Goal: Transaction & Acquisition: Book appointment/travel/reservation

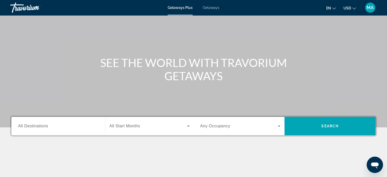
scroll to position [51, 0]
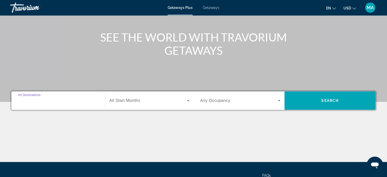
click at [55, 101] on input "Destination All Destinations" at bounding box center [58, 101] width 80 height 6
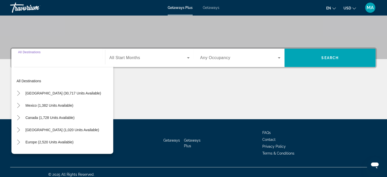
scroll to position [98, 0]
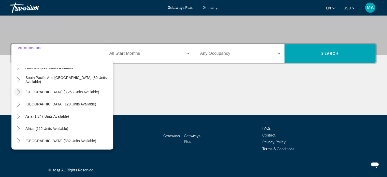
click at [20, 91] on icon "Toggle South America (3,253 units available)" at bounding box center [18, 91] width 5 height 5
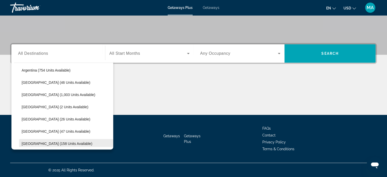
scroll to position [100, 0]
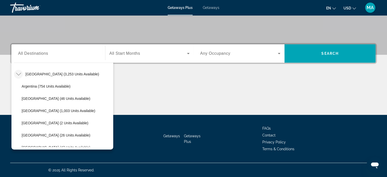
click at [213, 6] on span "Getaways" at bounding box center [211, 8] width 17 height 4
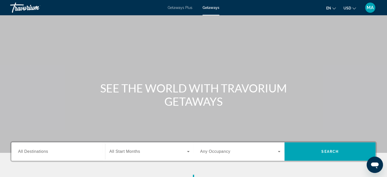
click at [61, 56] on div "Main content" at bounding box center [193, 76] width 387 height 153
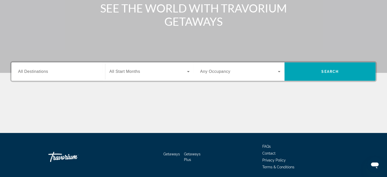
scroll to position [98, 0]
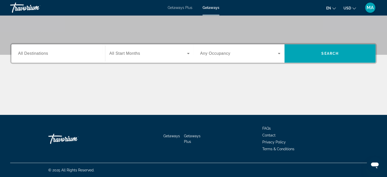
click at [65, 57] on div "Search widget" at bounding box center [58, 53] width 80 height 14
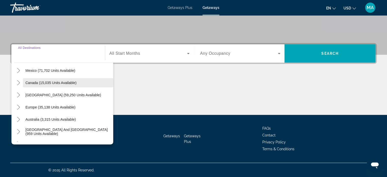
scroll to position [51, 0]
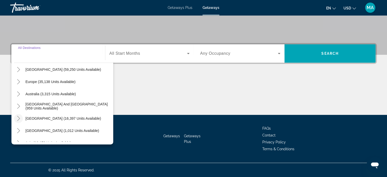
click at [17, 120] on icon "Toggle South America (16,397 units available)" at bounding box center [18, 118] width 3 height 5
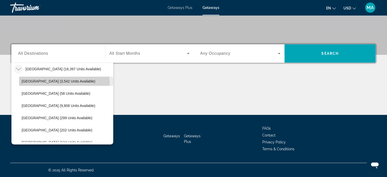
click at [56, 82] on span "Argentina (3,542 units available)" at bounding box center [58, 81] width 73 height 4
type input "**********"
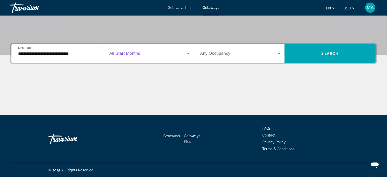
click at [187, 54] on icon "Search widget" at bounding box center [188, 53] width 6 height 6
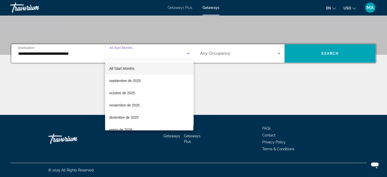
click at [344, 54] on div at bounding box center [193, 88] width 387 height 177
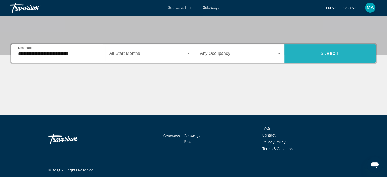
click at [339, 54] on span "Search" at bounding box center [329, 53] width 17 height 4
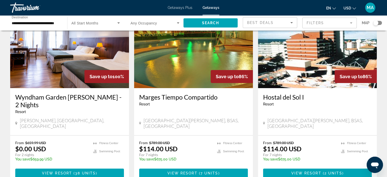
scroll to position [51, 0]
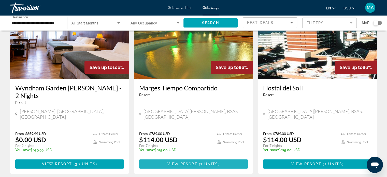
click at [185, 162] on span "View Resort" at bounding box center [182, 164] width 30 height 4
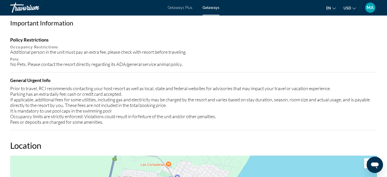
scroll to position [262, 0]
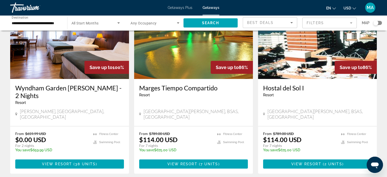
scroll to position [76, 0]
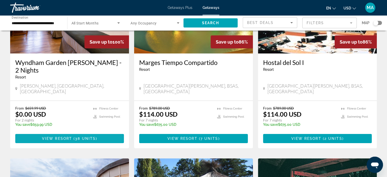
click at [73, 132] on span "Main content" at bounding box center [69, 138] width 109 height 12
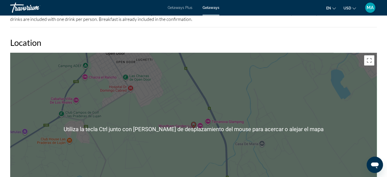
scroll to position [614, 0]
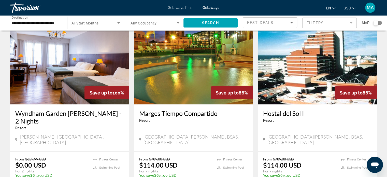
scroll to position [51, 0]
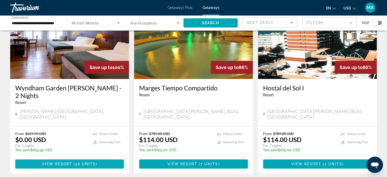
click at [70, 162] on span "View Resort" at bounding box center [57, 164] width 30 height 4
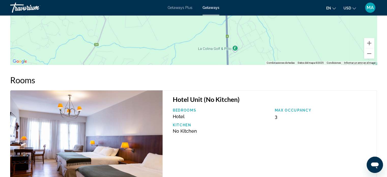
scroll to position [636, 0]
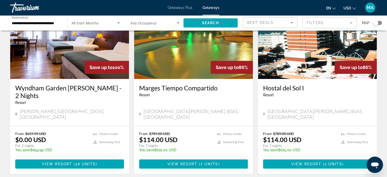
scroll to position [76, 0]
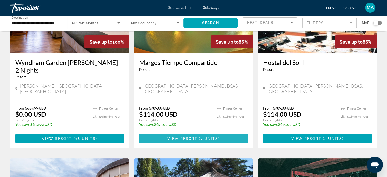
click at [183, 136] on span "View Resort" at bounding box center [182, 138] width 30 height 4
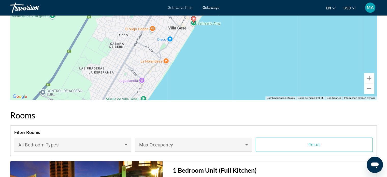
scroll to position [534, 0]
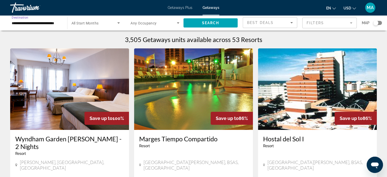
click at [56, 21] on input "**********" at bounding box center [36, 23] width 49 height 6
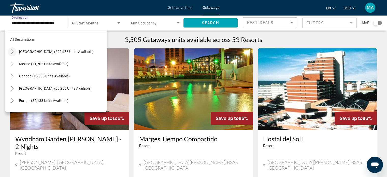
click at [12, 52] on icon "Toggle United States (699,483 units available)" at bounding box center [12, 51] width 5 height 5
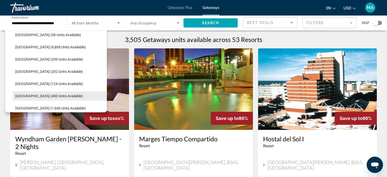
scroll to position [701, 0]
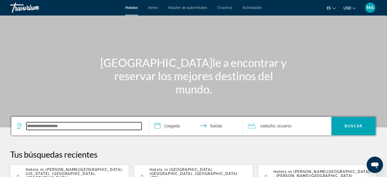
click at [77, 124] on input "Search widget" at bounding box center [83, 126] width 115 height 8
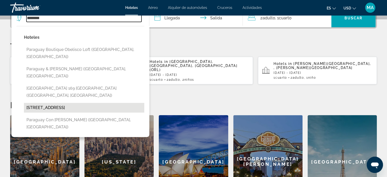
scroll to position [124, 0]
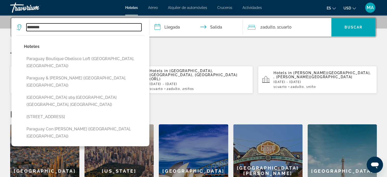
drag, startPoint x: 75, startPoint y: 25, endPoint x: 18, endPoint y: 22, distance: 57.6
click at [18, 22] on div "******** Hoteles [GEOGRAPHIC_DATA] boutique Obelisco Loft ([GEOGRAPHIC_DATA], […" at bounding box center [80, 27] width 127 height 18
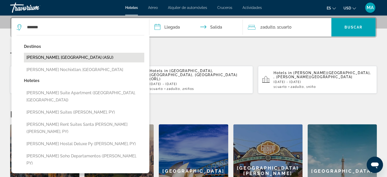
click at [46, 55] on button "[PERSON_NAME], [GEOGRAPHIC_DATA] (ASU)" at bounding box center [84, 58] width 120 height 10
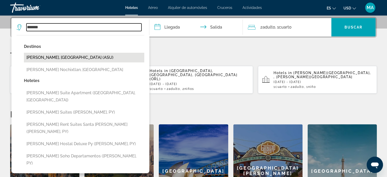
type input "**********"
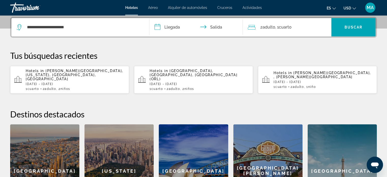
click at [171, 29] on input "**********" at bounding box center [197, 28] width 96 height 20
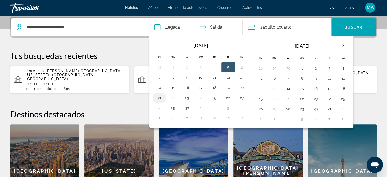
click at [158, 99] on button "21" at bounding box center [159, 97] width 8 height 7
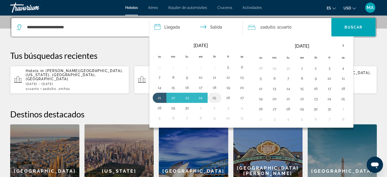
click at [216, 96] on button "25" at bounding box center [214, 97] width 8 height 7
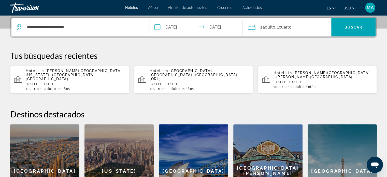
click at [190, 28] on input "**********" at bounding box center [197, 28] width 96 height 20
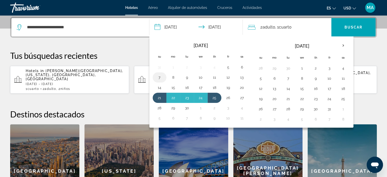
click at [158, 78] on button "7" at bounding box center [159, 77] width 8 height 7
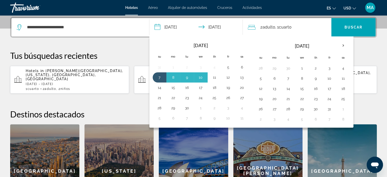
click at [211, 76] on button "11" at bounding box center [214, 77] width 8 height 7
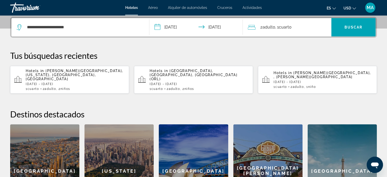
click at [183, 26] on input "**********" at bounding box center [197, 28] width 96 height 20
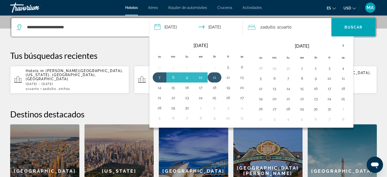
click at [213, 75] on button "11" at bounding box center [214, 77] width 8 height 7
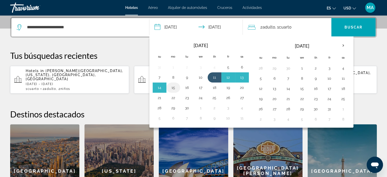
click at [175, 85] on button "15" at bounding box center [173, 87] width 8 height 7
type input "**********"
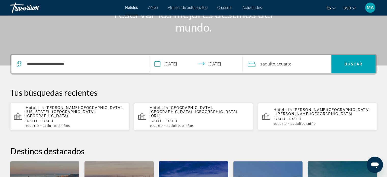
scroll to position [73, 0]
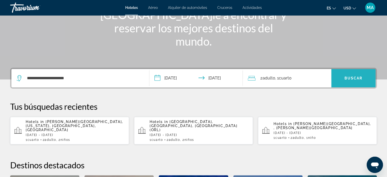
click at [356, 78] on span "Buscar" at bounding box center [353, 78] width 18 height 4
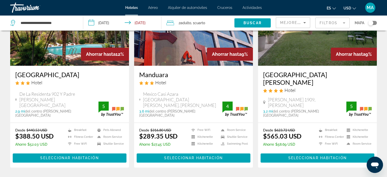
scroll to position [687, 0]
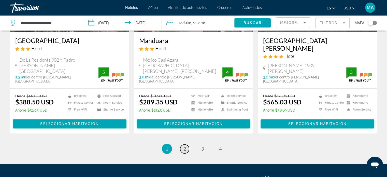
click at [187, 144] on link "page 2" at bounding box center [184, 148] width 9 height 9
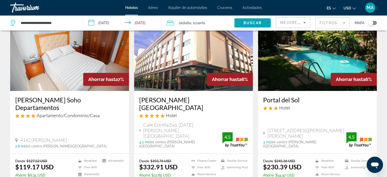
scroll to position [229, 0]
